Goal: Find specific page/section: Find specific page/section

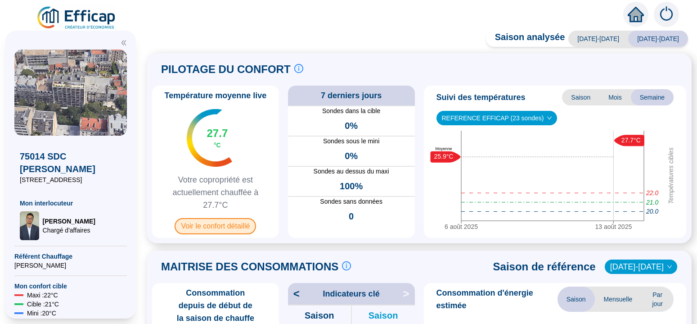
click at [230, 227] on span "Voir le confort détaillé" at bounding box center [215, 226] width 81 height 16
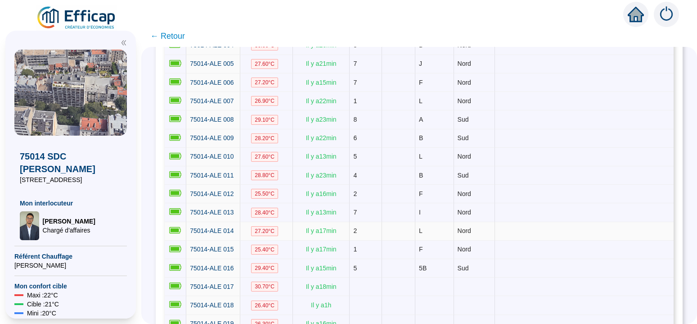
scroll to position [284, 0]
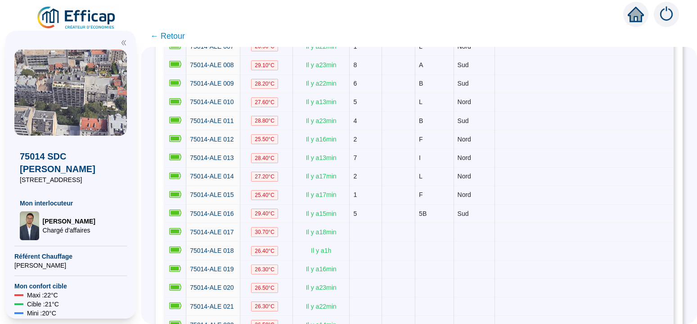
click at [179, 32] on span "← Retour" at bounding box center [167, 36] width 35 height 13
click at [177, 34] on span "← Retour" at bounding box center [419, 36] width 556 height 22
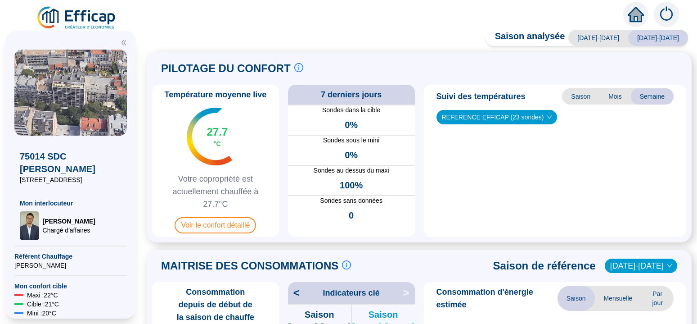
click at [176, 35] on div "Saison analysée [DATE]-[DATE] [DATE]-[DATE] PILOTAGE DU CONFORT Le pilotage du …" at bounding box center [419, 178] width 556 height 289
click at [190, 37] on div "Saison analysée [DATE]-[DATE] [DATE]-[DATE] PILOTAGE DU CONFORT Le pilotage du …" at bounding box center [419, 178] width 556 height 289
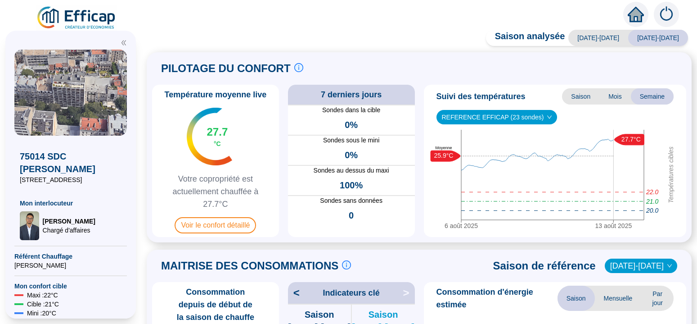
drag, startPoint x: 663, startPoint y: 14, endPoint x: 656, endPoint y: 29, distance: 16.9
click at [544, 14] on img at bounding box center [666, 14] width 25 height 25
